Goal: Task Accomplishment & Management: Manage account settings

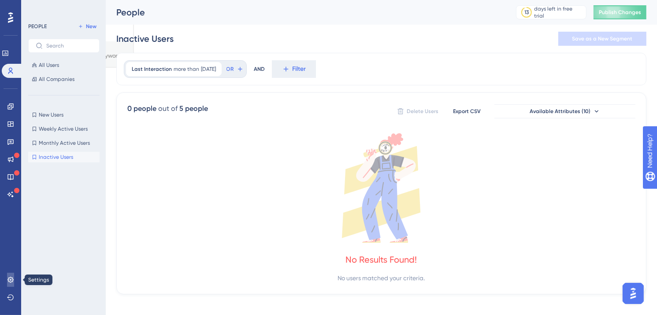
click at [11, 277] on icon at bounding box center [10, 280] width 6 height 6
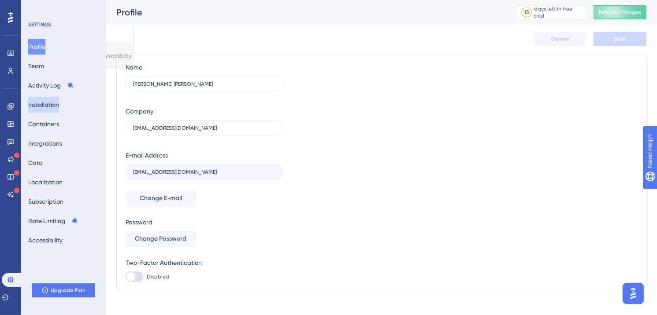
click at [57, 106] on button "Installation" at bounding box center [43, 105] width 31 height 16
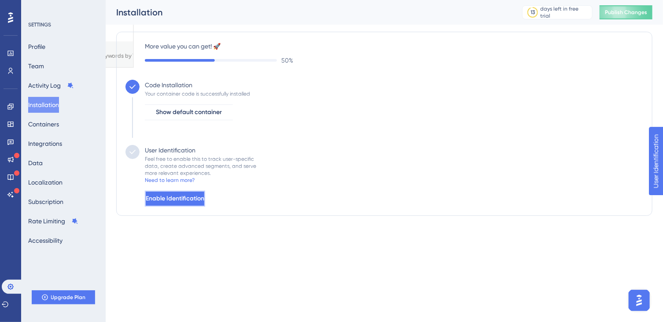
click at [204, 203] on span "Enable Identification" at bounding box center [175, 198] width 59 height 11
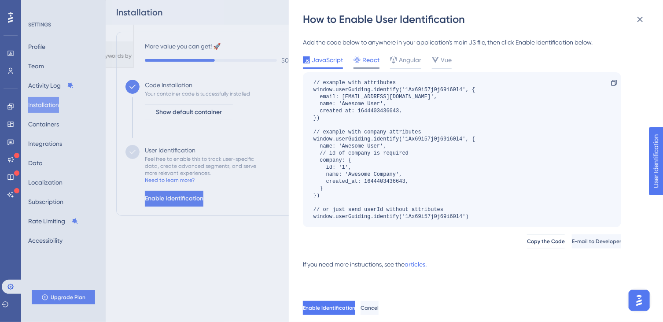
click at [372, 65] on div "React" at bounding box center [367, 62] width 26 height 14
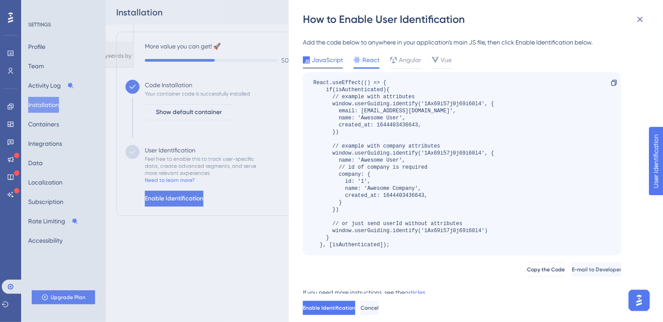
click at [325, 62] on span "JavaScript" at bounding box center [327, 60] width 31 height 11
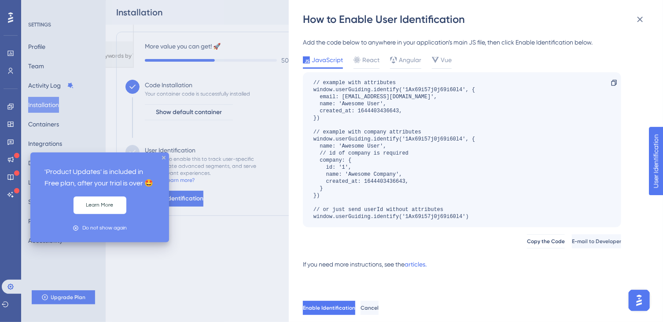
click at [18, 158] on icon at bounding box center [16, 155] width 5 height 5
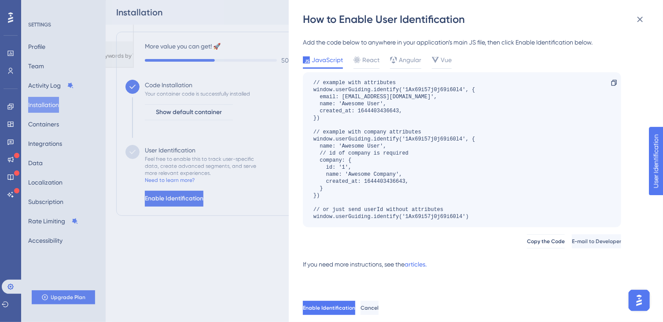
click at [13, 173] on div "How to Enable User Identification Add the code below to anywhere in your applic…" at bounding box center [331, 161] width 663 height 322
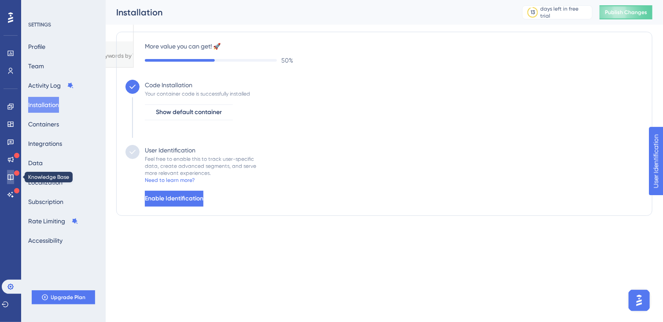
click at [9, 177] on icon at bounding box center [10, 177] width 7 height 7
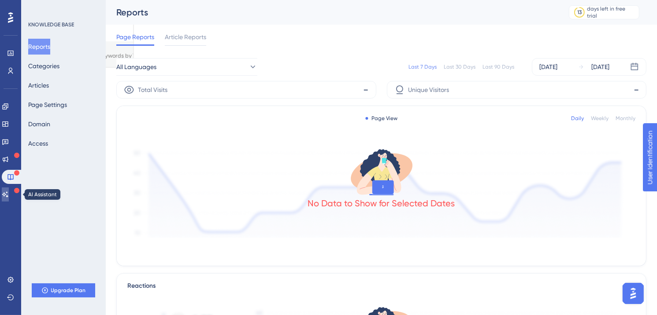
click at [7, 199] on link at bounding box center [5, 195] width 7 height 14
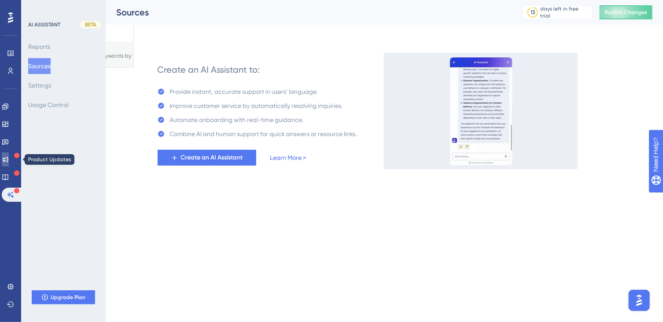
click at [9, 159] on icon at bounding box center [5, 159] width 7 height 7
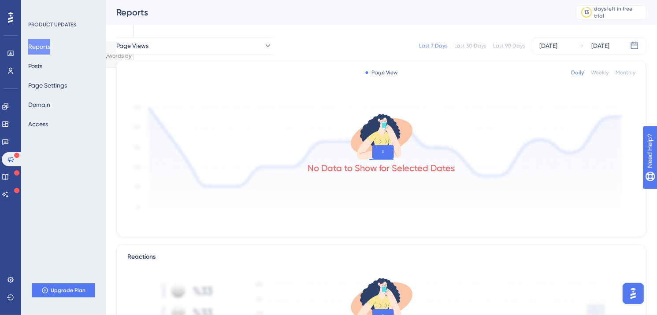
click at [11, 18] on icon at bounding box center [10, 17] width 5 height 11
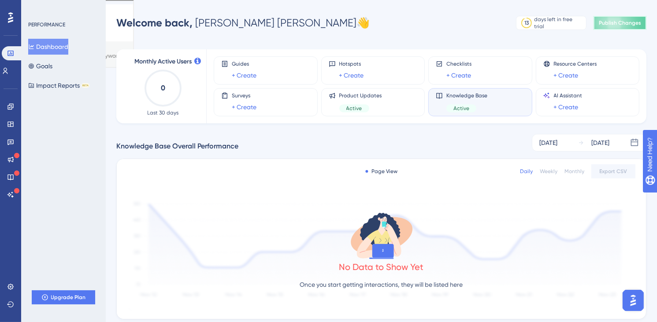
click at [611, 25] on span "Publish Changes" at bounding box center [620, 22] width 42 height 7
click at [49, 64] on button "Goals" at bounding box center [40, 66] width 24 height 16
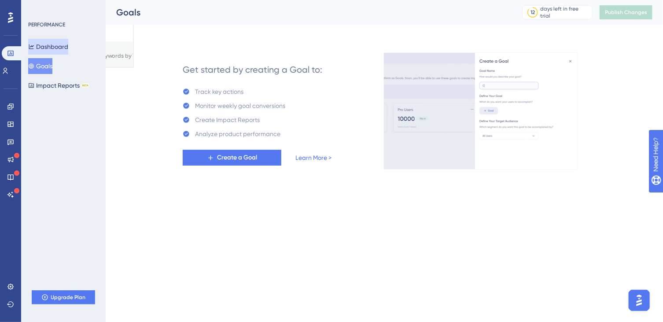
click at [49, 46] on button "Dashboard" at bounding box center [48, 47] width 40 height 16
